Goal: Task Accomplishment & Management: Manage account settings

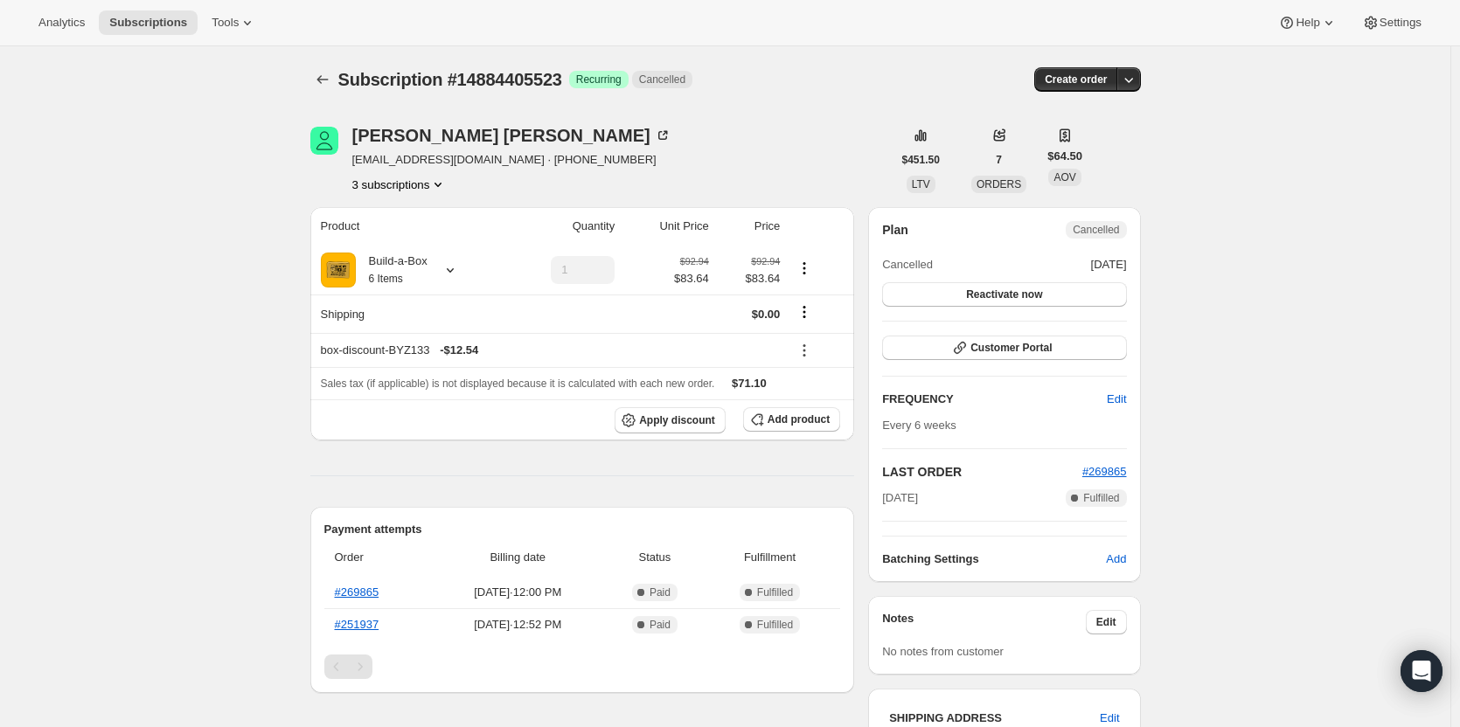
click at [394, 191] on button "3 subscriptions" at bounding box center [399, 184] width 95 height 17
click at [398, 245] on span "13916438803" at bounding box center [378, 246] width 70 height 13
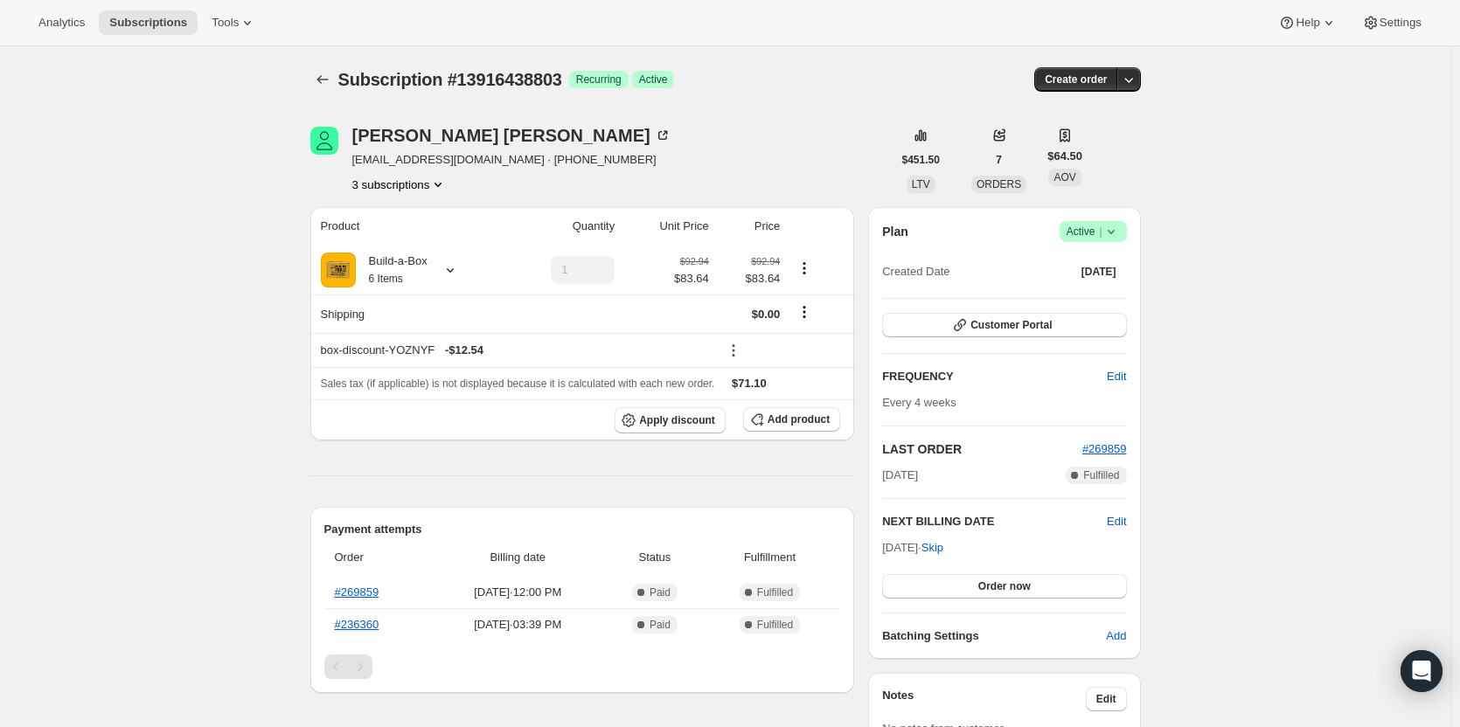
click at [371, 189] on button "3 subscriptions" at bounding box center [399, 184] width 95 height 17
click at [371, 223] on span "13528334611" at bounding box center [378, 217] width 70 height 13
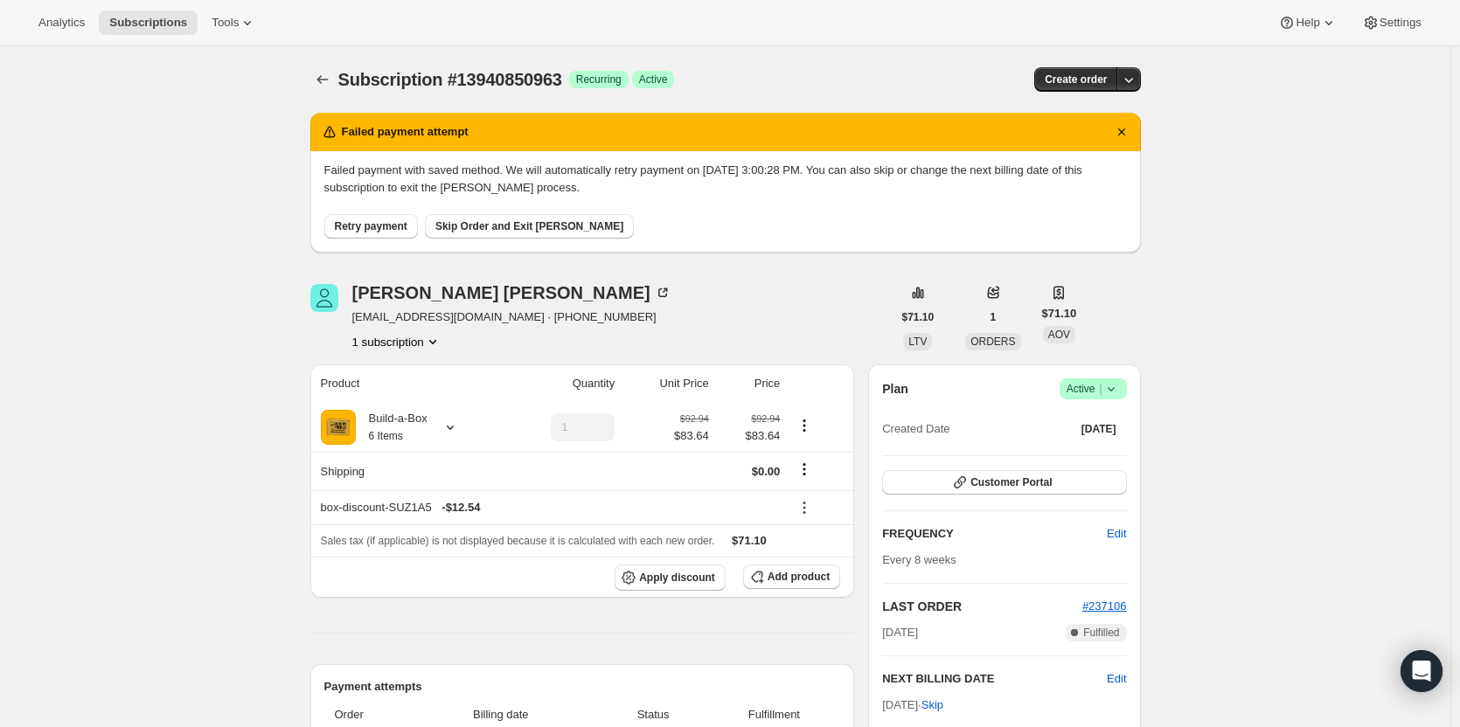
click at [1094, 398] on span "Success Active |" at bounding box center [1092, 388] width 67 height 21
click at [1094, 457] on span "Cancel subscription" at bounding box center [1098, 453] width 99 height 13
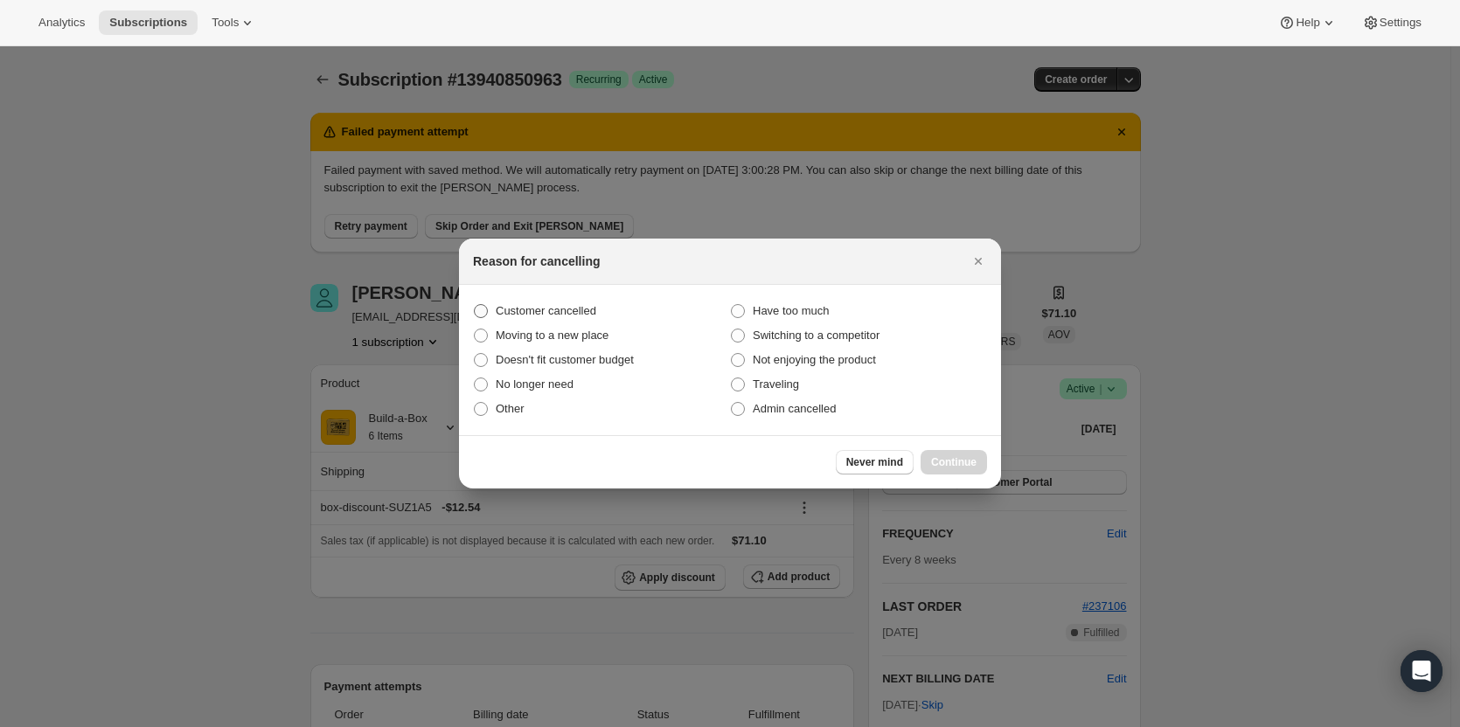
click at [518, 308] on span "Customer cancelled" at bounding box center [546, 310] width 101 height 13
click at [475, 305] on input "Customer cancelled" at bounding box center [474, 304] width 1 height 1
radio input "true"
click at [955, 465] on span "Continue" at bounding box center [953, 462] width 45 height 14
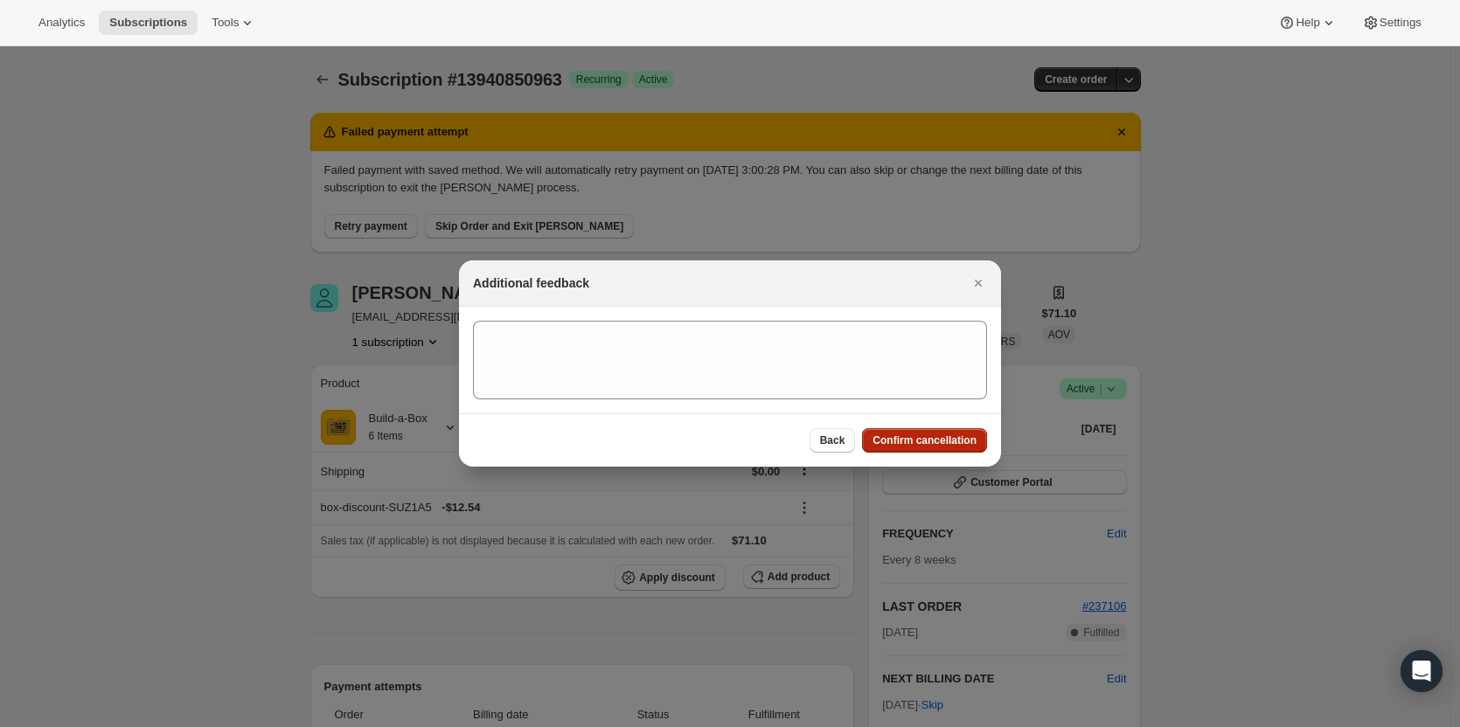
click at [953, 447] on span "Confirm cancellation" at bounding box center [924, 440] width 104 height 14
